Goal: Task Accomplishment & Management: Complete application form

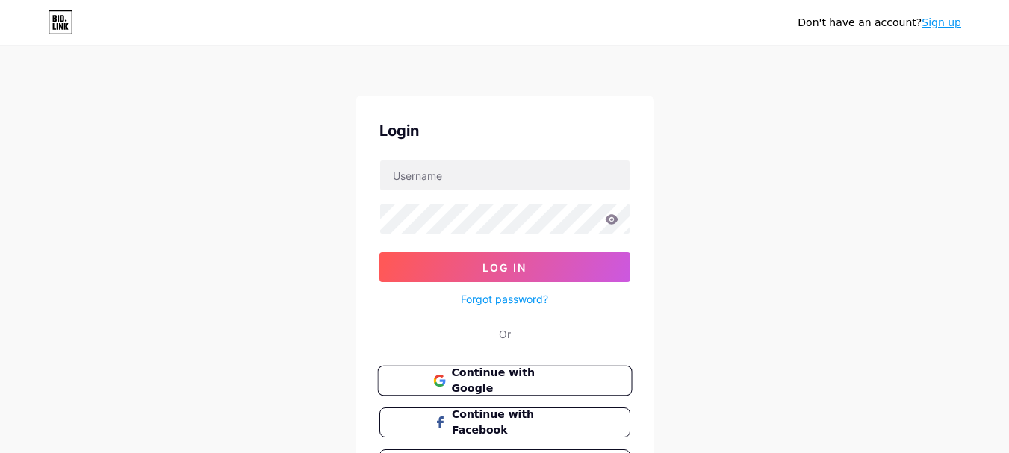
scroll to position [97, 0]
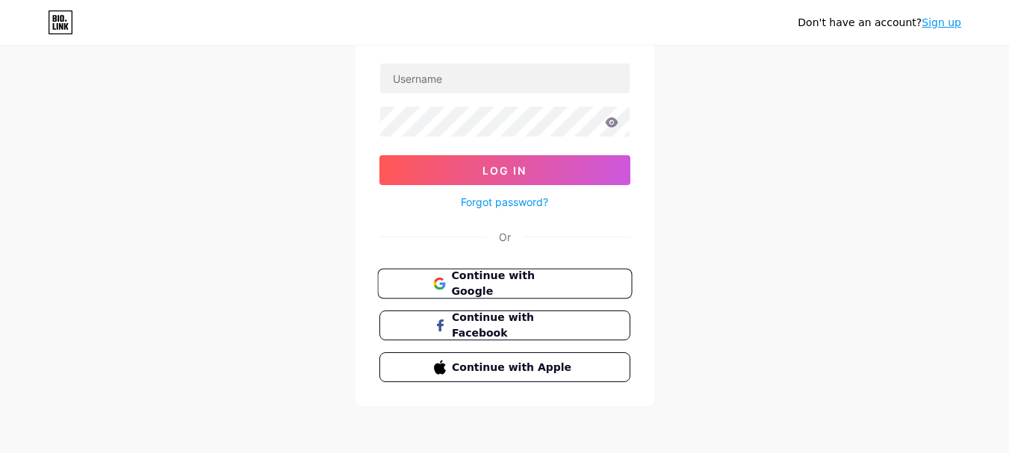
click at [504, 287] on span "Continue with Google" at bounding box center [513, 284] width 125 height 32
